Goal: Browse casually: Explore the website without a specific task or goal

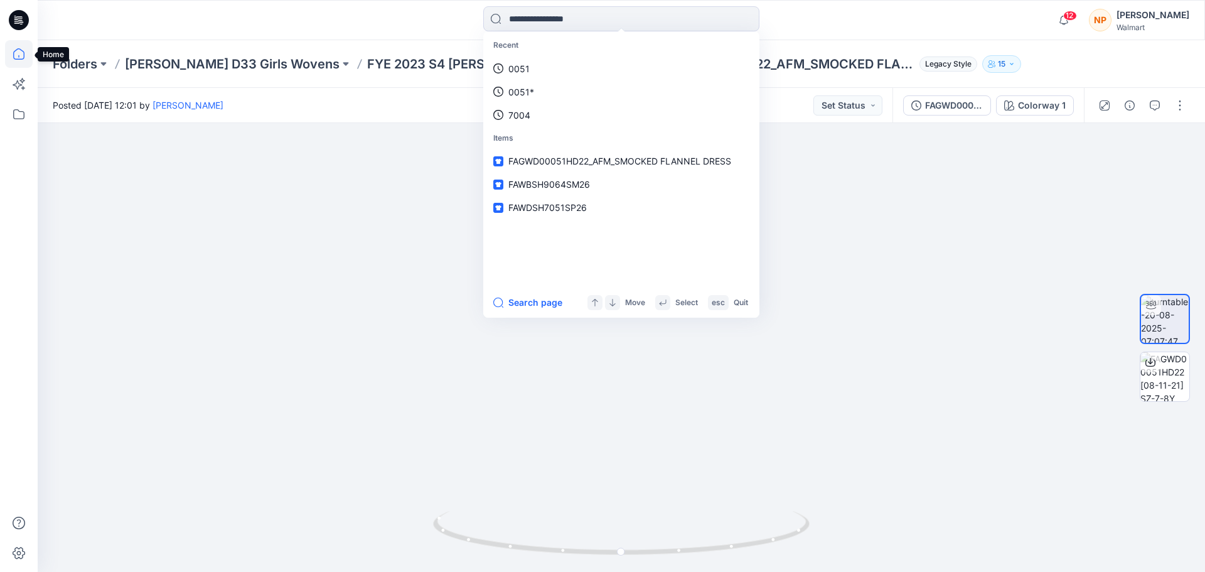
click at [16, 55] on icon at bounding box center [19, 54] width 28 height 28
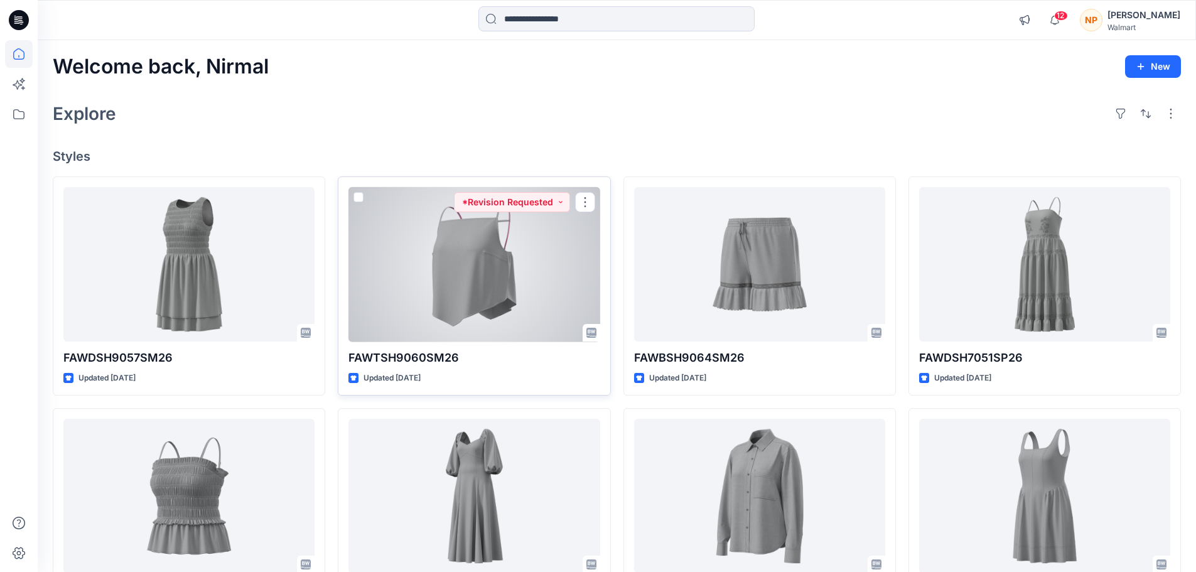
click at [471, 264] on div at bounding box center [473, 264] width 251 height 155
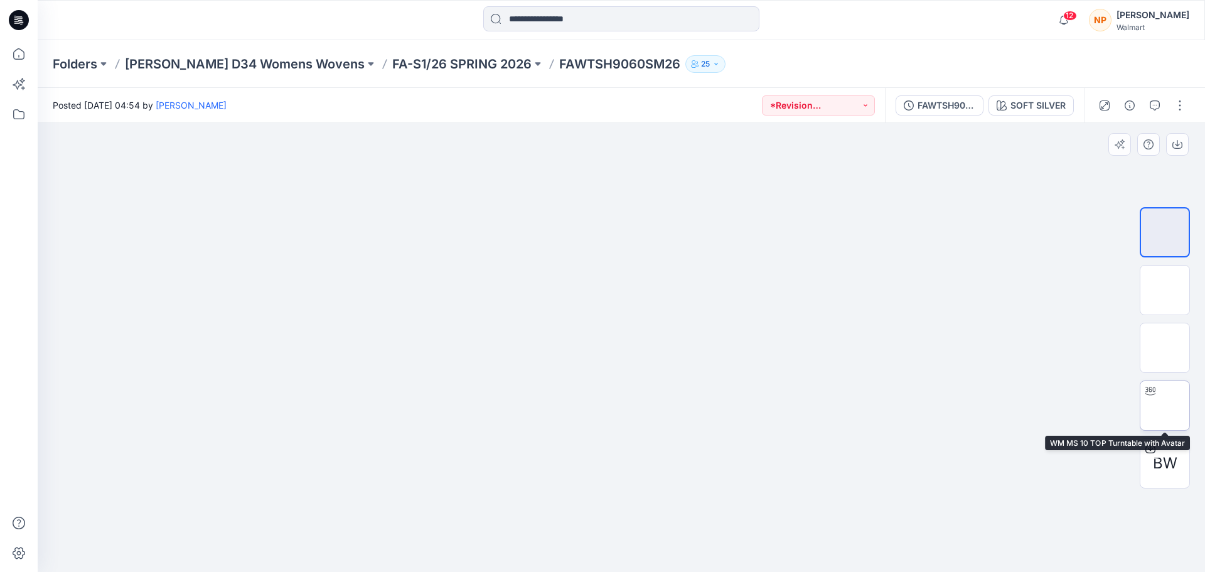
click at [1165, 406] on img at bounding box center [1165, 406] width 0 height 0
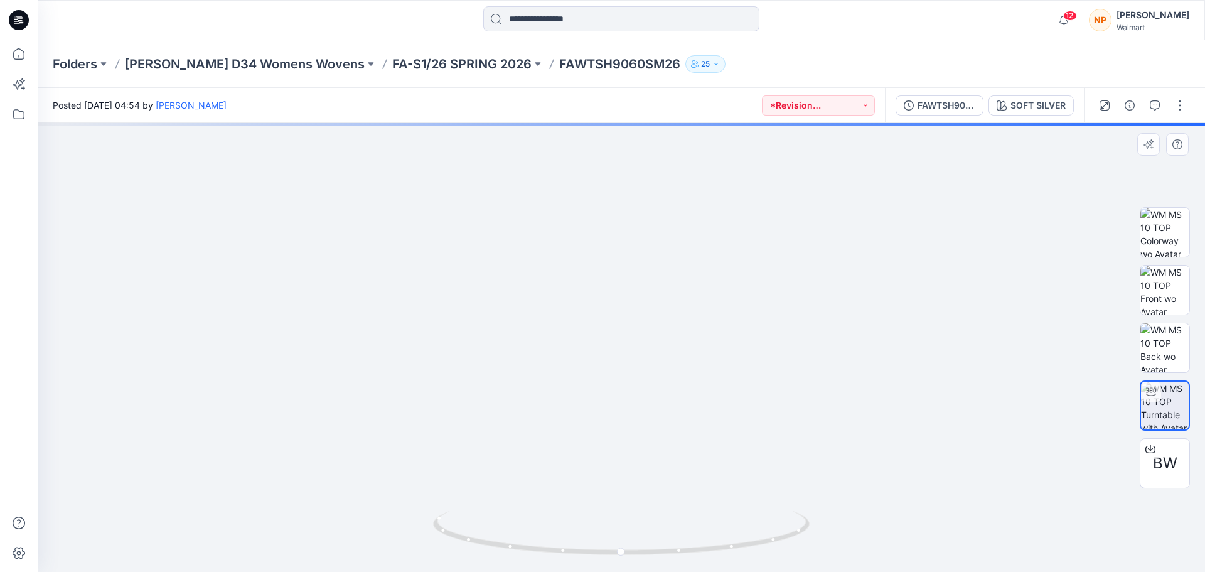
drag, startPoint x: 591, startPoint y: 377, endPoint x: 591, endPoint y: 392, distance: 15.7
click at [591, 99] on img at bounding box center [621, 99] width 945 height 0
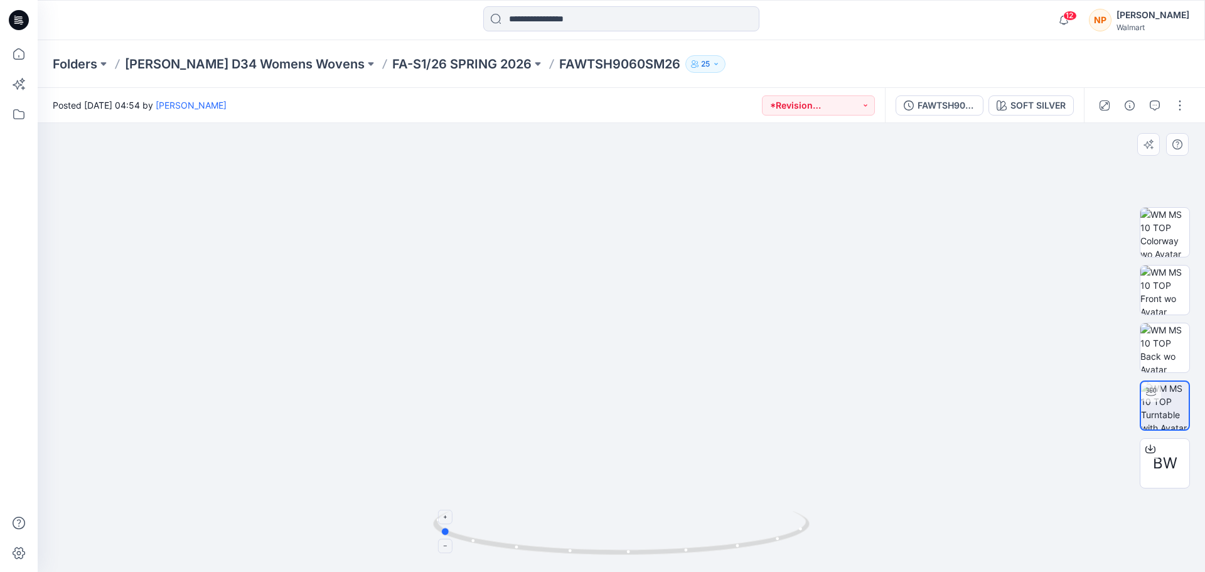
drag, startPoint x: 634, startPoint y: 555, endPoint x: 486, endPoint y: 534, distance: 149.7
click at [482, 536] on icon at bounding box center [623, 534] width 380 height 47
drag, startPoint x: 589, startPoint y: 480, endPoint x: 579, endPoint y: 348, distance: 131.6
click at [579, 348] on img at bounding box center [622, 269] width 1057 height 606
drag, startPoint x: 562, startPoint y: 257, endPoint x: 528, endPoint y: 325, distance: 75.2
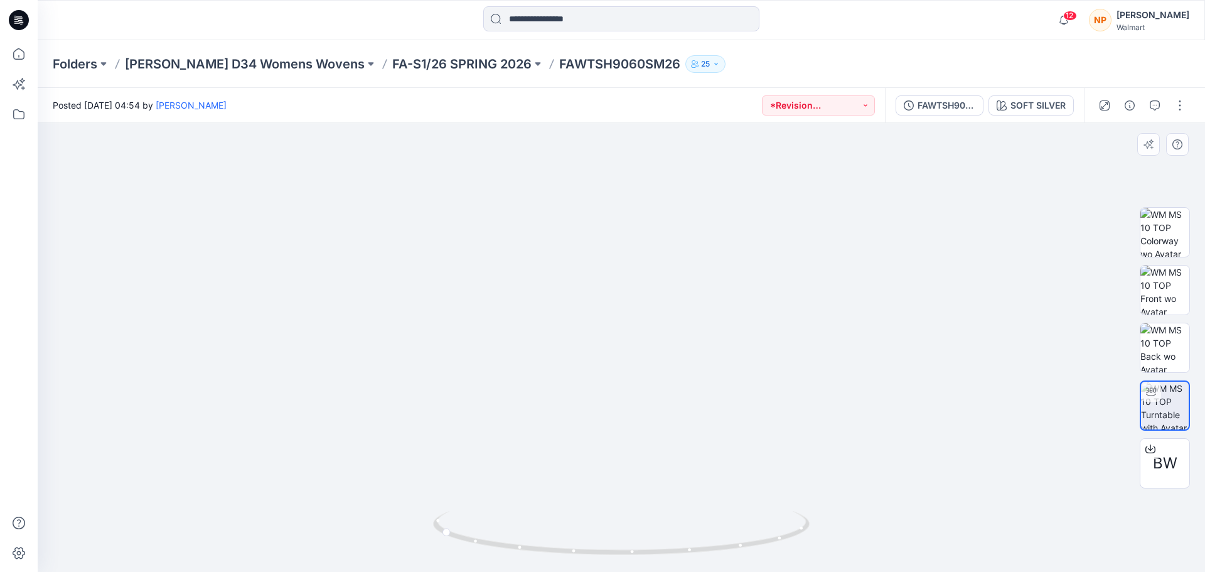
click at [528, 325] on img at bounding box center [622, 270] width 1057 height 604
drag, startPoint x: 675, startPoint y: 548, endPoint x: 587, endPoint y: 532, distance: 89.3
click at [587, 532] on icon at bounding box center [623, 534] width 380 height 47
drag, startPoint x: 643, startPoint y: 559, endPoint x: 591, endPoint y: 541, distance: 55.2
click at [591, 541] on div at bounding box center [621, 540] width 377 height 63
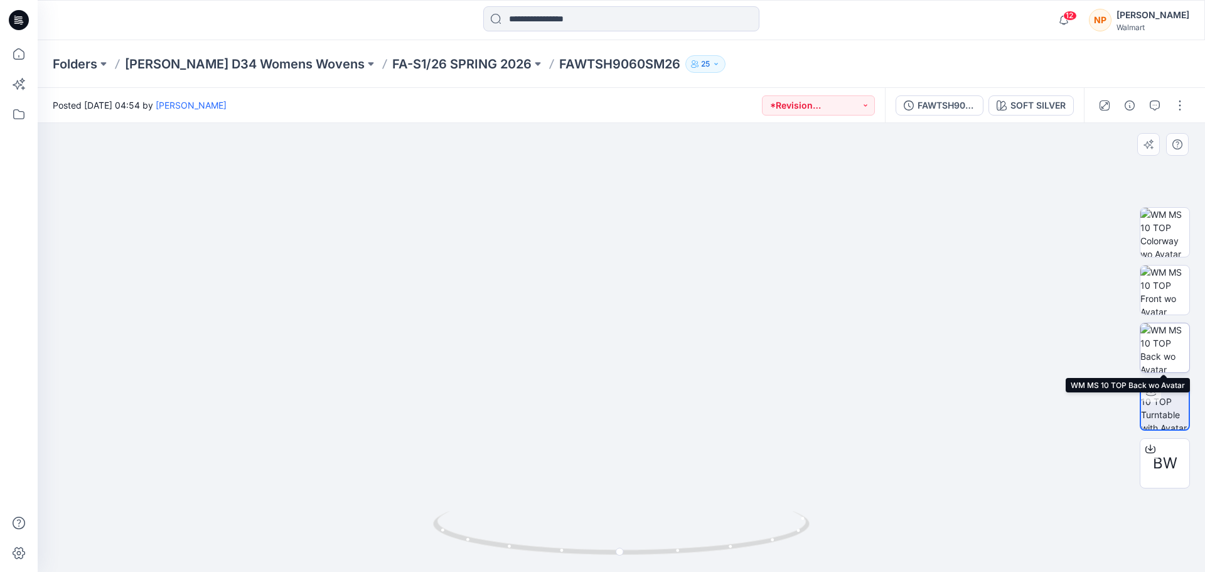
click at [1168, 340] on img at bounding box center [1165, 347] width 49 height 49
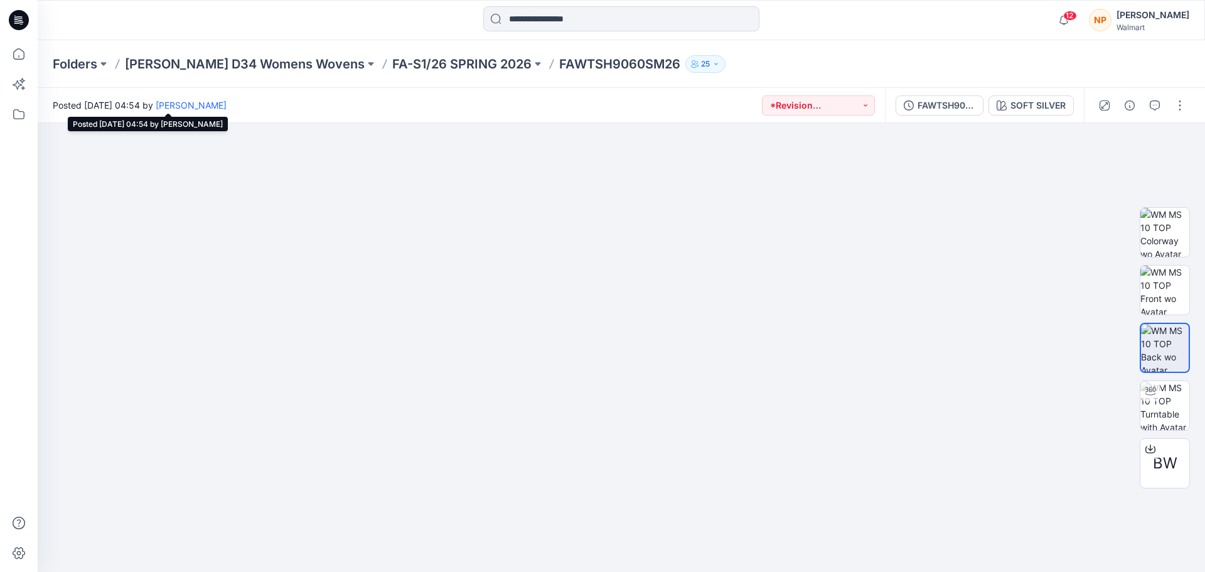
drag, startPoint x: 156, startPoint y: 106, endPoint x: 190, endPoint y: 103, distance: 34.7
click at [190, 103] on span "Posted [DATE] 04:54 by [PERSON_NAME]" at bounding box center [140, 105] width 174 height 13
click at [20, 56] on icon at bounding box center [19, 54] width 28 height 28
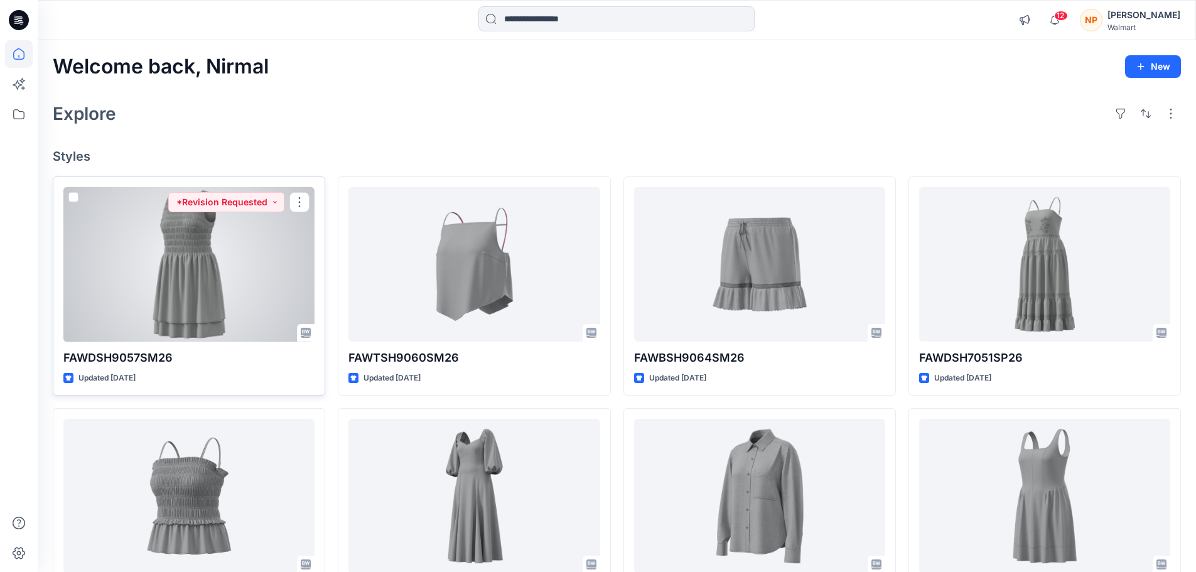
click at [233, 298] on div at bounding box center [188, 264] width 251 height 155
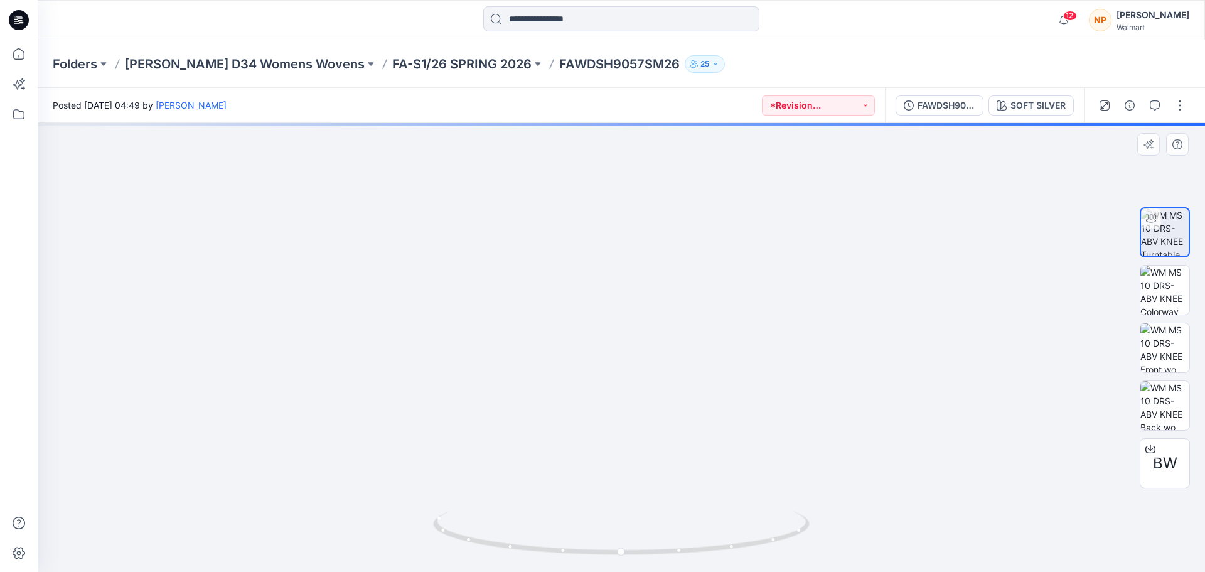
drag, startPoint x: 584, startPoint y: 232, endPoint x: 561, endPoint y: 406, distance: 174.7
click at [561, 406] on img at bounding box center [621, 319] width 994 height 506
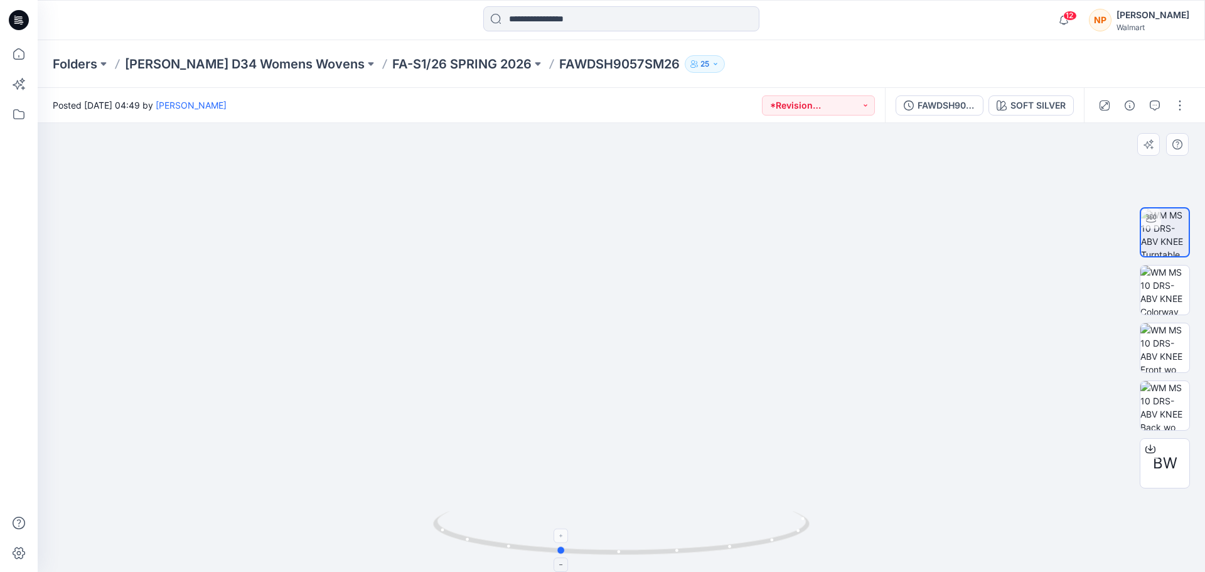
drag, startPoint x: 652, startPoint y: 554, endPoint x: 589, endPoint y: 554, distance: 62.2
click at [589, 554] on icon at bounding box center [623, 534] width 380 height 47
drag, startPoint x: 601, startPoint y: 557, endPoint x: 779, endPoint y: 555, distance: 177.7
click at [779, 555] on icon at bounding box center [623, 534] width 380 height 47
drag, startPoint x: 600, startPoint y: 556, endPoint x: 691, endPoint y: 553, distance: 91.7
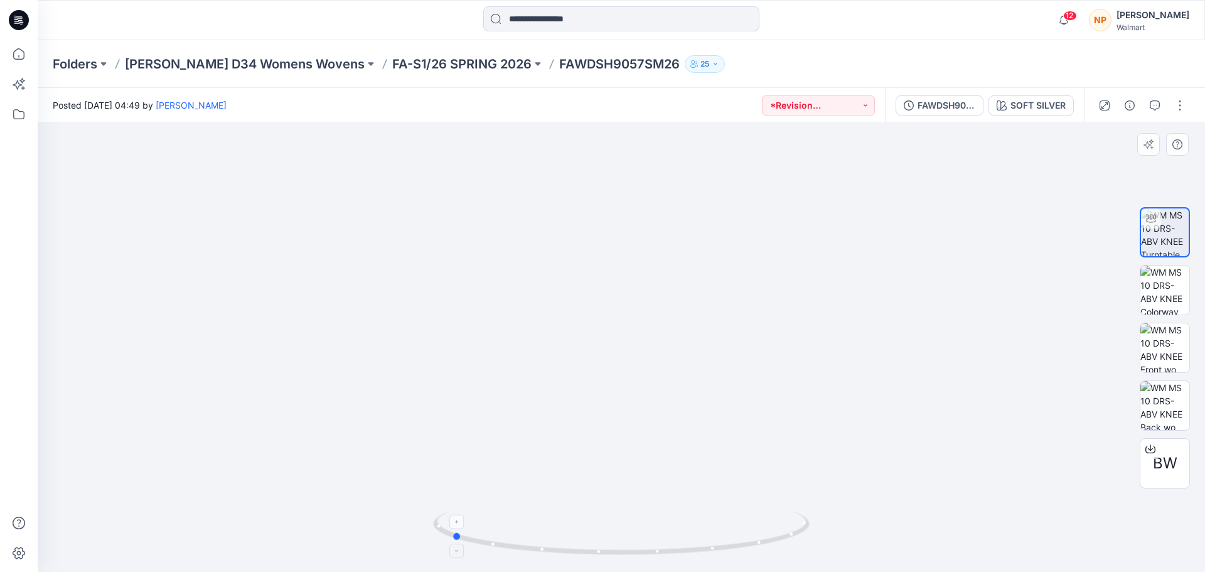
click at [691, 553] on icon at bounding box center [623, 534] width 380 height 47
drag, startPoint x: 635, startPoint y: 428, endPoint x: 642, endPoint y: 402, distance: 26.0
click at [642, 402] on img at bounding box center [622, 306] width 1057 height 532
drag, startPoint x: 657, startPoint y: 433, endPoint x: 645, endPoint y: 250, distance: 182.4
click at [645, 250] on img at bounding box center [622, 215] width 1057 height 714
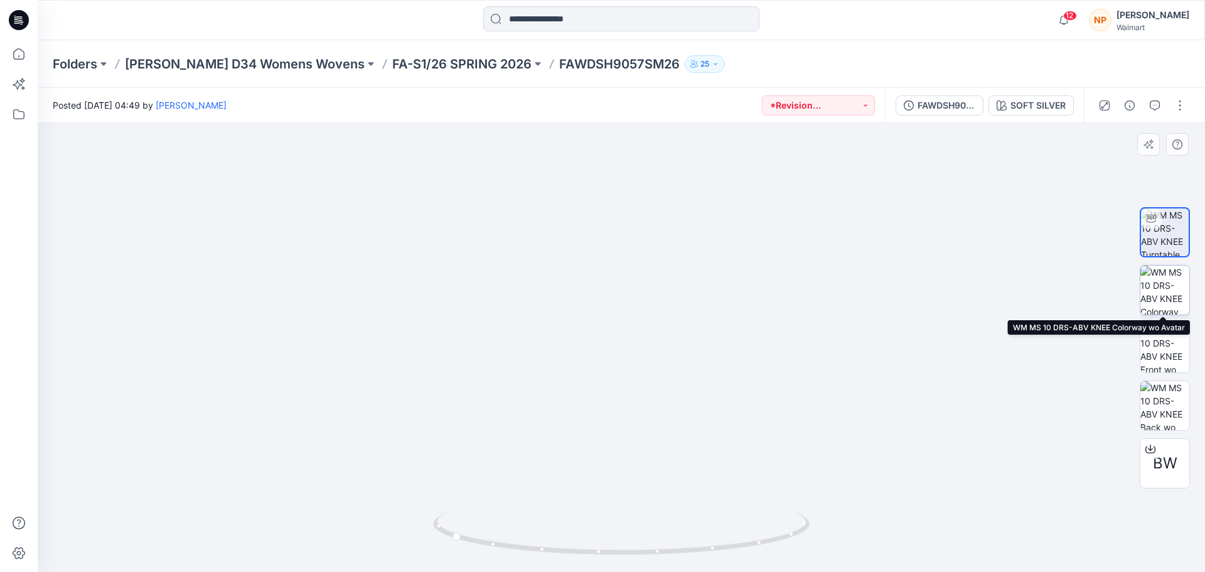
click at [1174, 286] on img at bounding box center [1165, 290] width 49 height 49
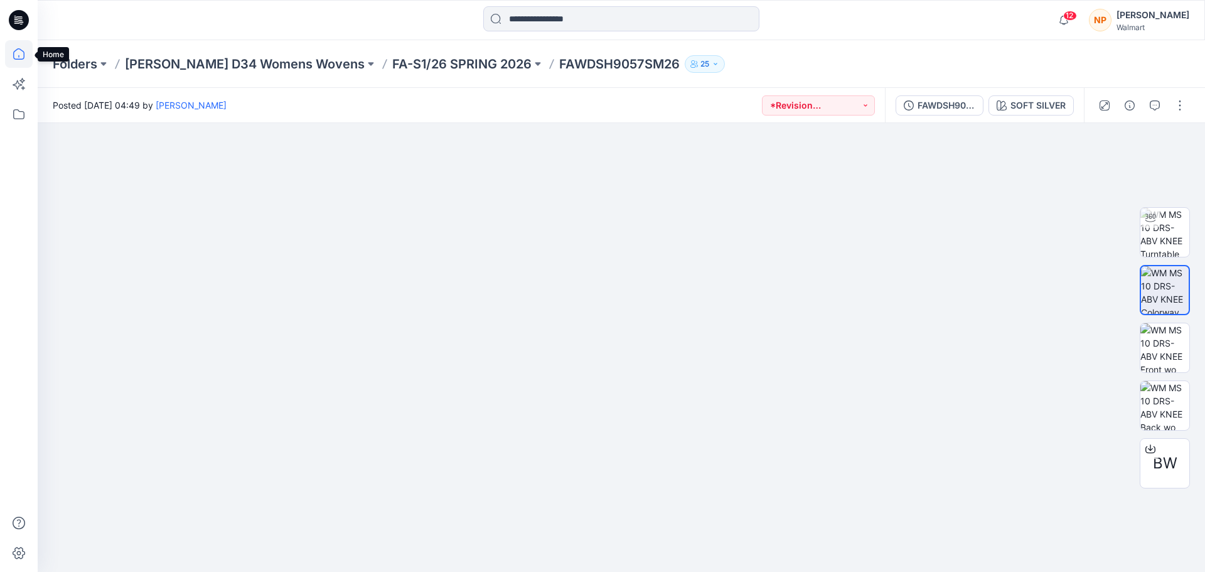
click at [19, 53] on icon at bounding box center [19, 54] width 28 height 28
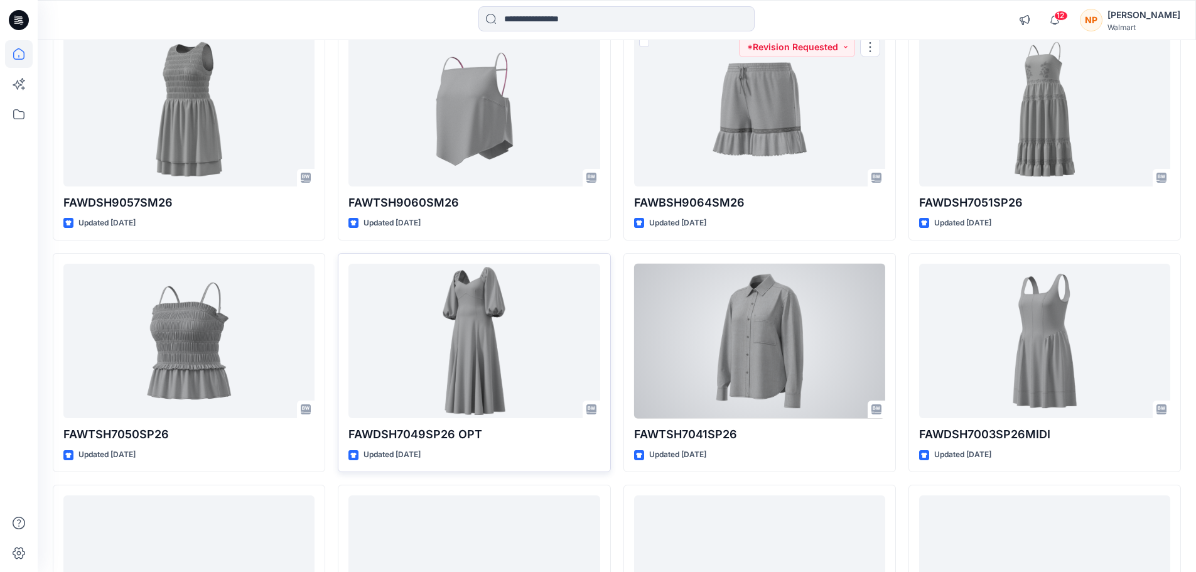
scroll to position [188, 0]
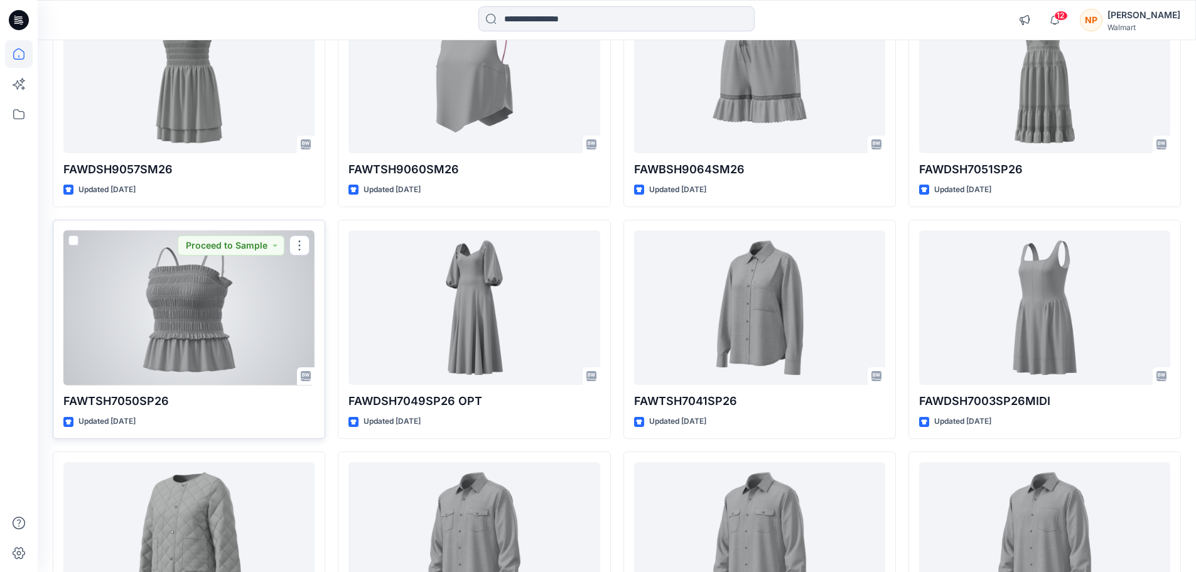
click at [233, 321] on div at bounding box center [188, 307] width 251 height 155
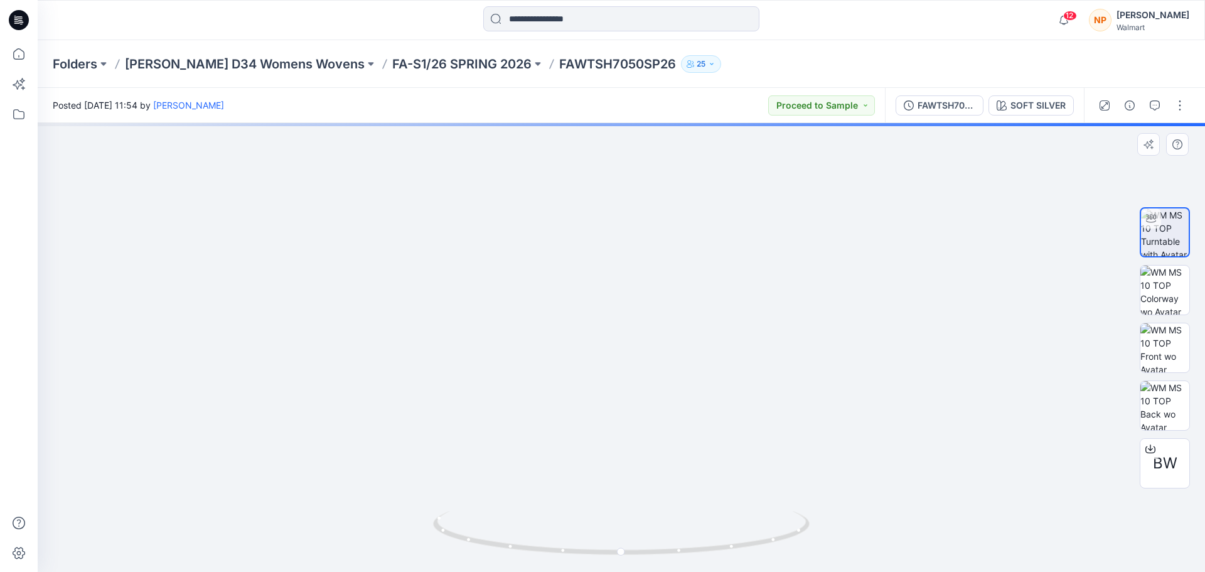
drag, startPoint x: 615, startPoint y: 259, endPoint x: 614, endPoint y: 415, distance: 155.7
click at [614, 415] on img at bounding box center [622, 277] width 1057 height 589
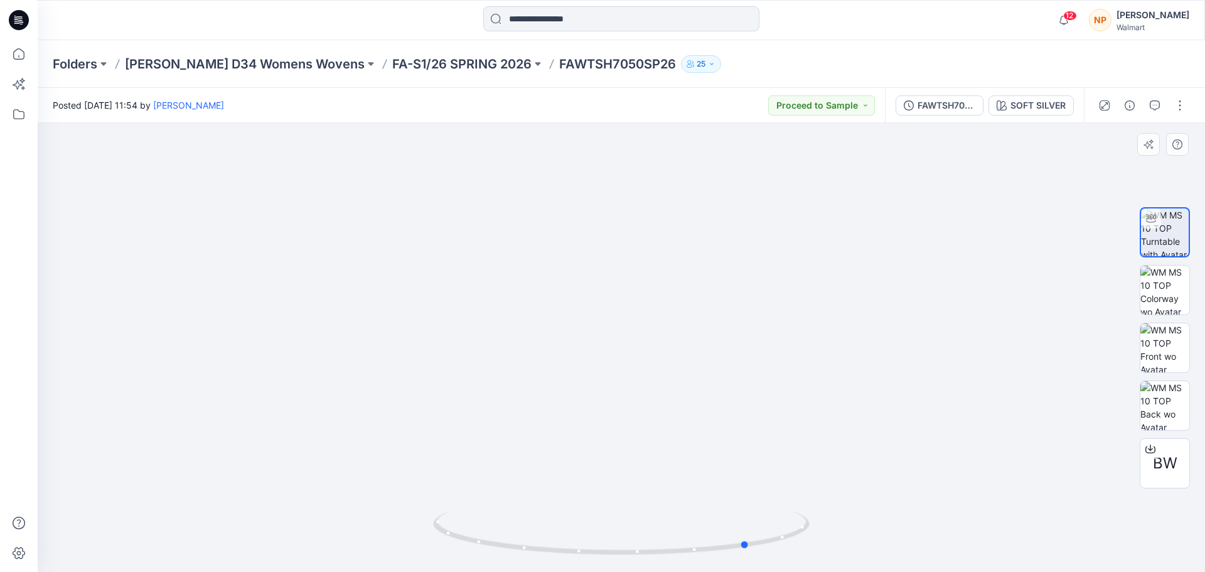
drag, startPoint x: 660, startPoint y: 558, endPoint x: 796, endPoint y: 560, distance: 136.2
click at [796, 560] on div at bounding box center [621, 540] width 377 height 63
click at [11, 51] on icon at bounding box center [19, 54] width 28 height 28
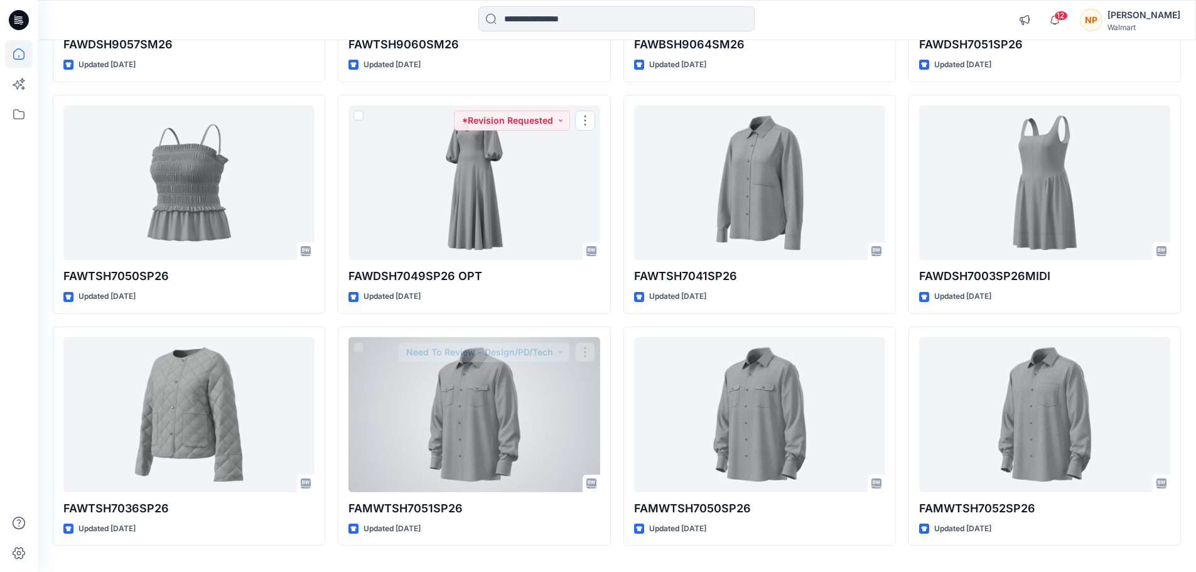
scroll to position [347, 0]
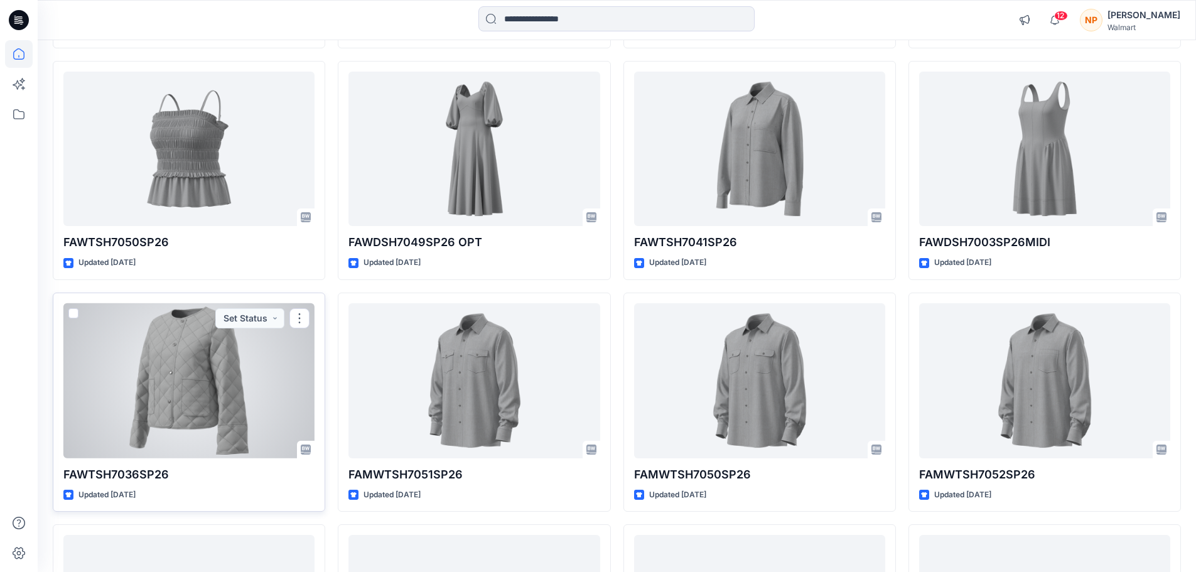
click at [149, 376] on div at bounding box center [188, 380] width 251 height 155
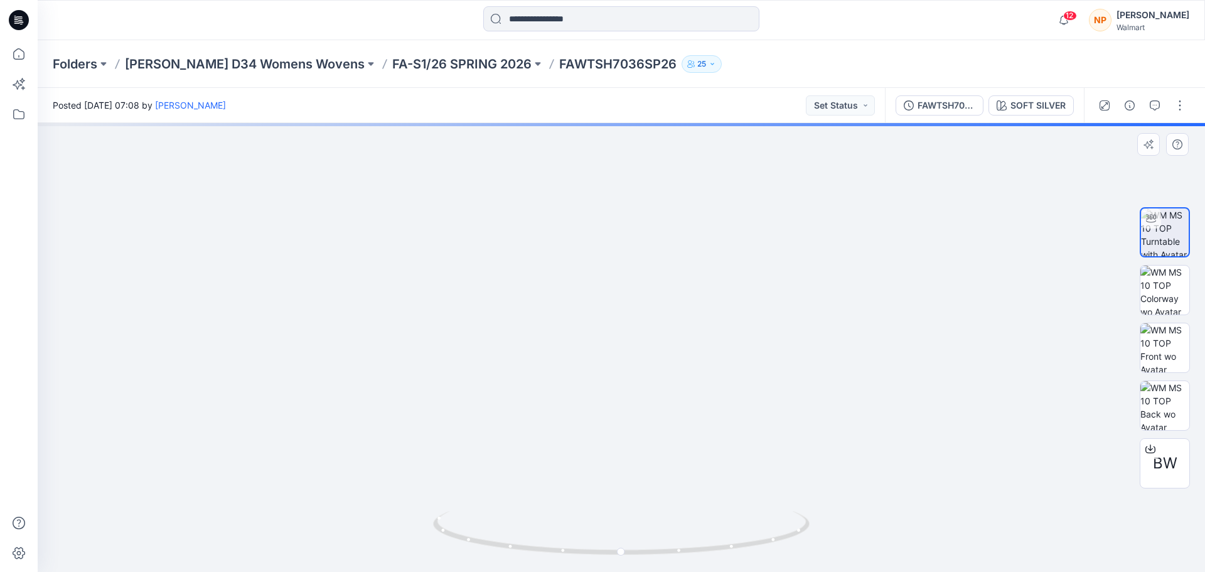
drag, startPoint x: 577, startPoint y: 313, endPoint x: 567, endPoint y: 371, distance: 58.6
click at [567, 371] on img at bounding box center [622, 275] width 1057 height 593
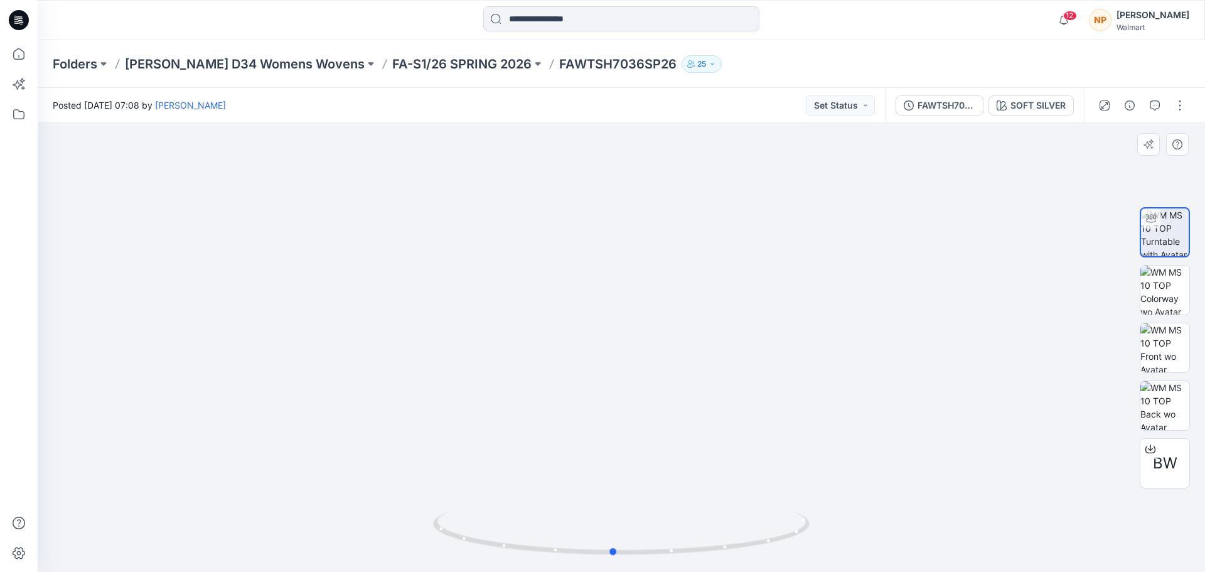
drag, startPoint x: 545, startPoint y: 556, endPoint x: 537, endPoint y: 568, distance: 15.0
click at [537, 568] on div at bounding box center [621, 540] width 377 height 63
click at [1178, 295] on img at bounding box center [1165, 290] width 49 height 49
drag, startPoint x: 601, startPoint y: 286, endPoint x: 586, endPoint y: 353, distance: 68.2
click at [586, 353] on img at bounding box center [622, 326] width 628 height 492
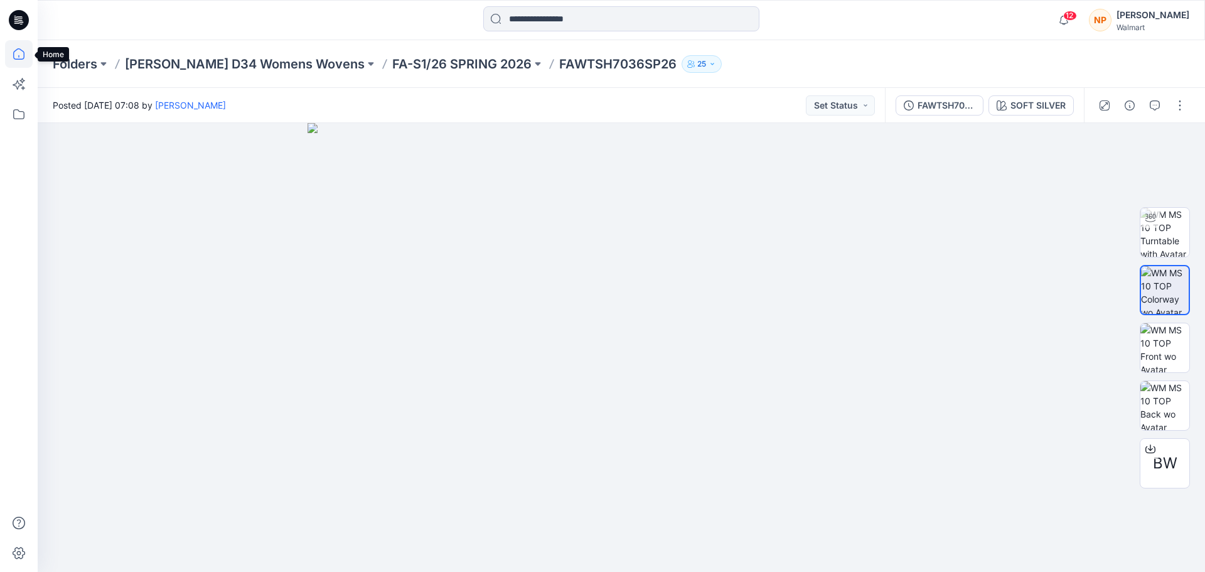
click at [20, 49] on icon at bounding box center [18, 53] width 11 height 11
